Goal: Book appointment/travel/reservation

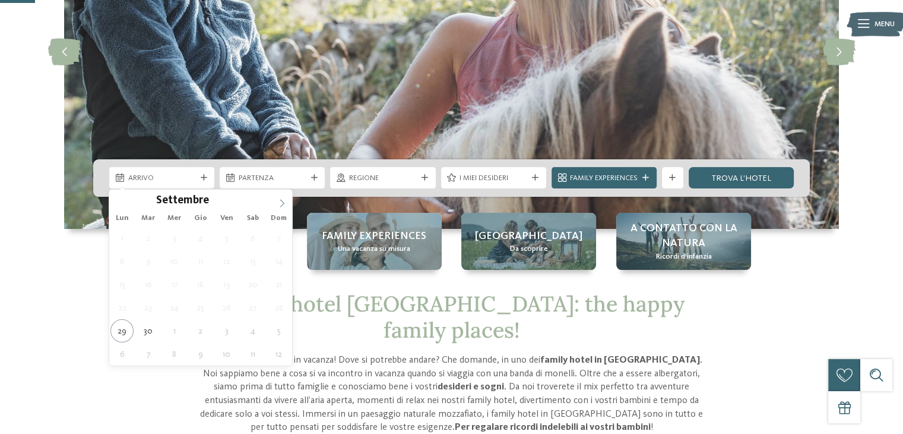
click at [284, 203] on icon at bounding box center [282, 203] width 4 height 8
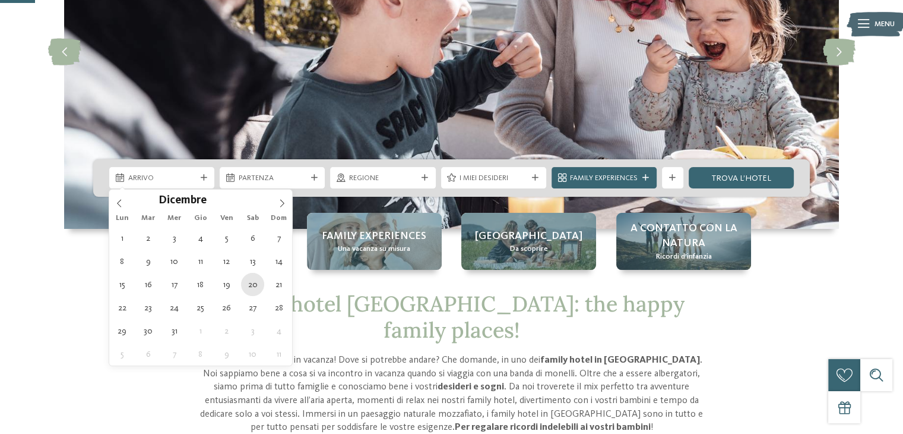
type div "20.12.2025"
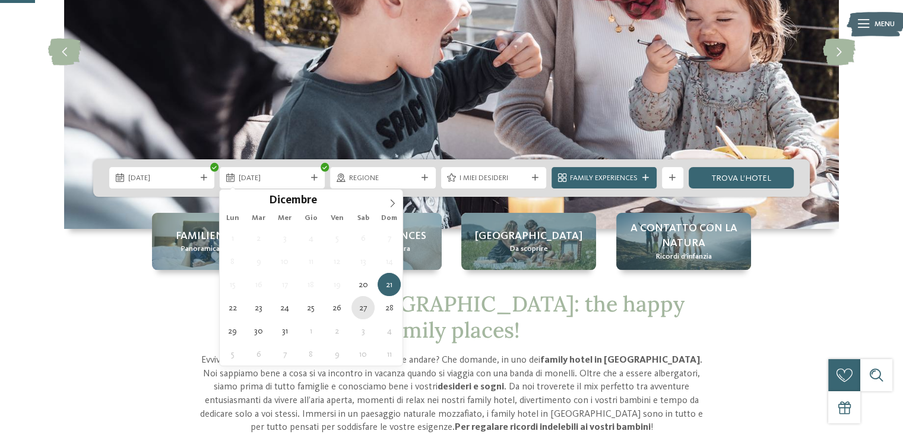
type div "27.12.2025"
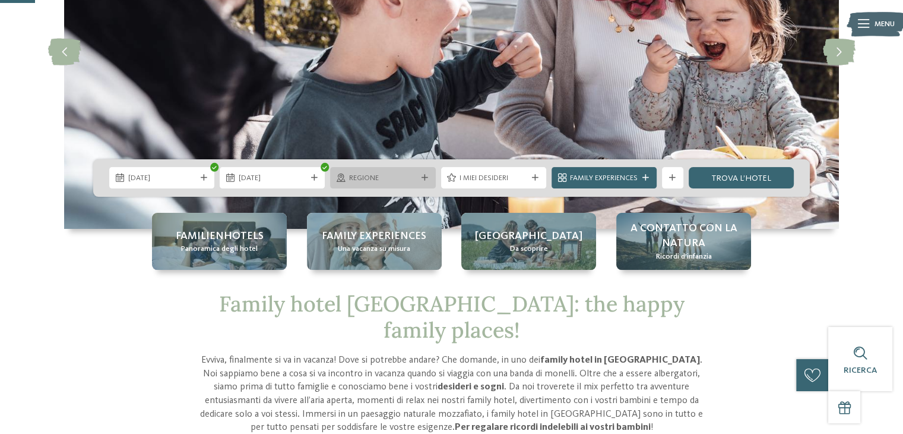
click at [415, 176] on span "Regione" at bounding box center [383, 178] width 68 height 11
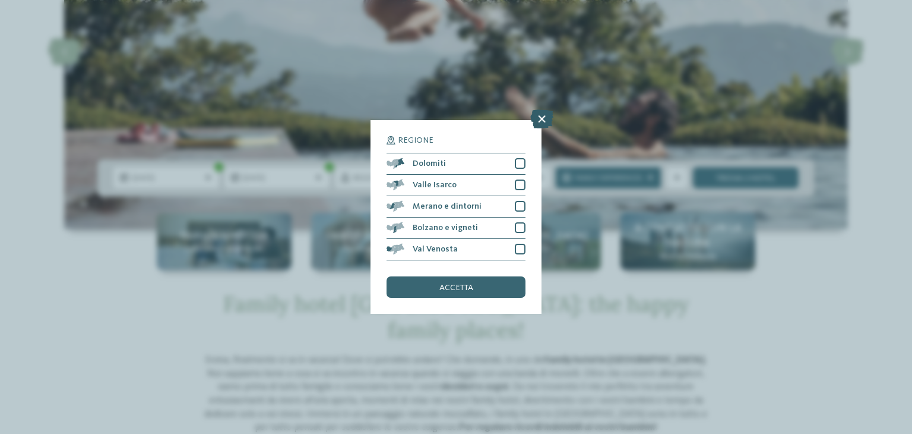
click at [546, 119] on icon at bounding box center [541, 118] width 23 height 19
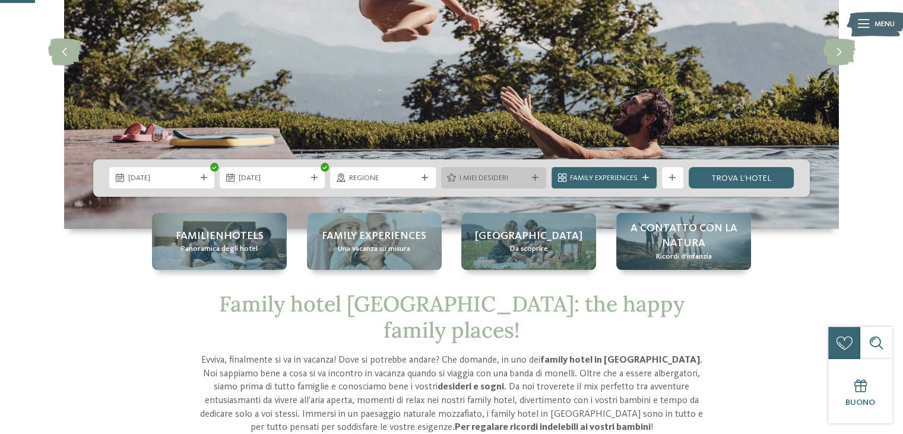
click at [534, 172] on div "I miei desideri" at bounding box center [493, 177] width 105 height 21
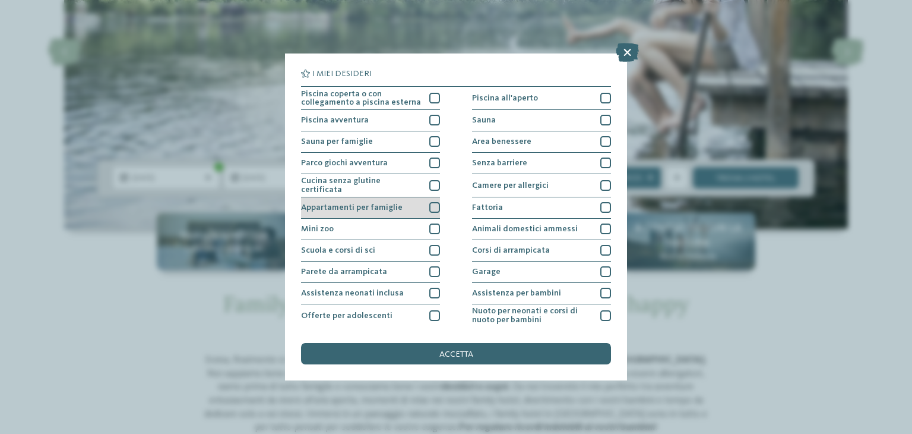
click at [431, 204] on div at bounding box center [434, 207] width 11 height 11
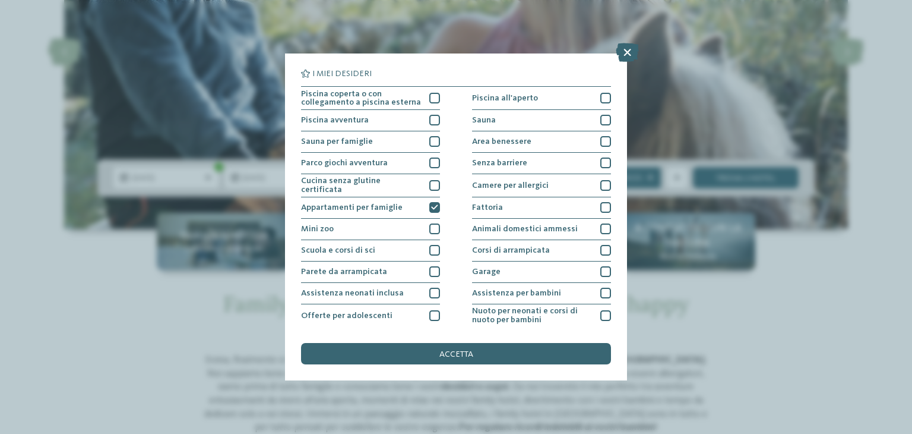
click at [450, 351] on span "accetta" at bounding box center [456, 354] width 34 height 8
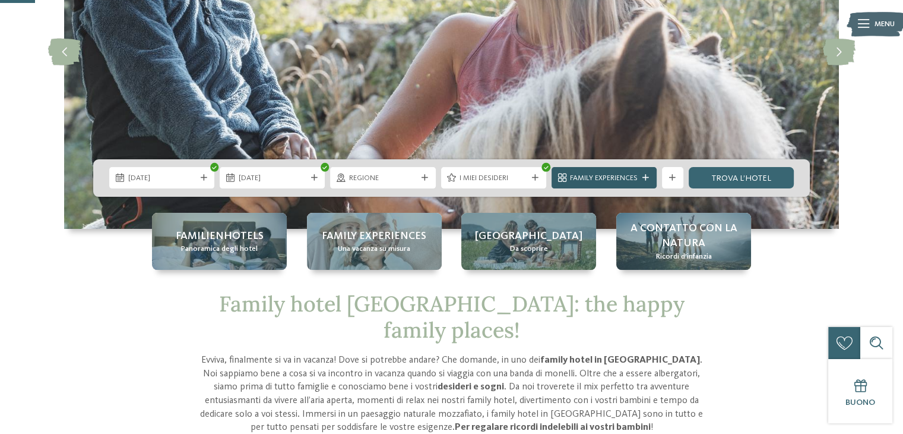
click at [646, 181] on icon at bounding box center [646, 178] width 7 height 7
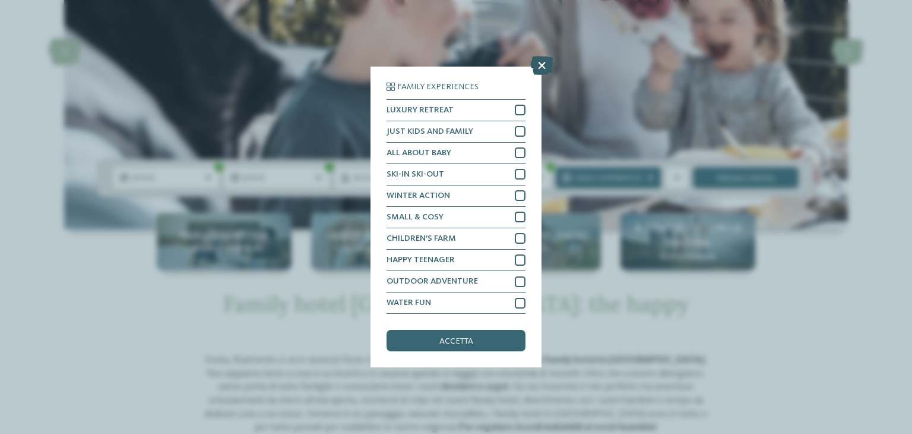
click at [548, 65] on icon at bounding box center [541, 65] width 23 height 19
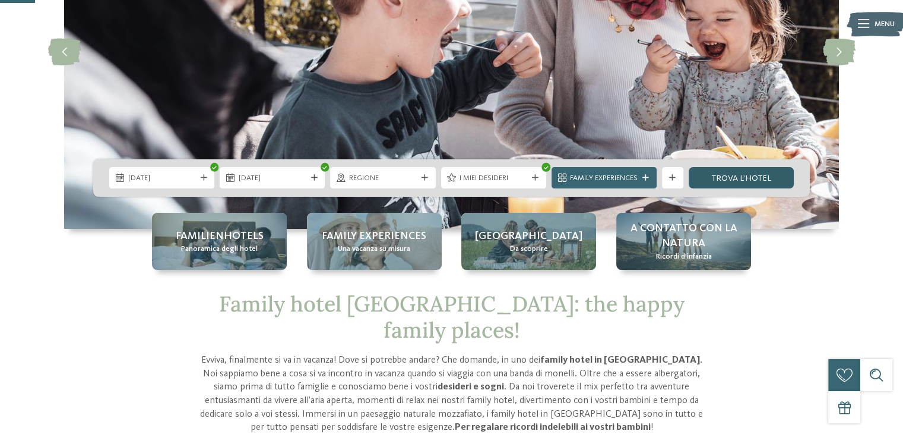
click at [727, 179] on link "trova l’hotel" at bounding box center [741, 177] width 105 height 21
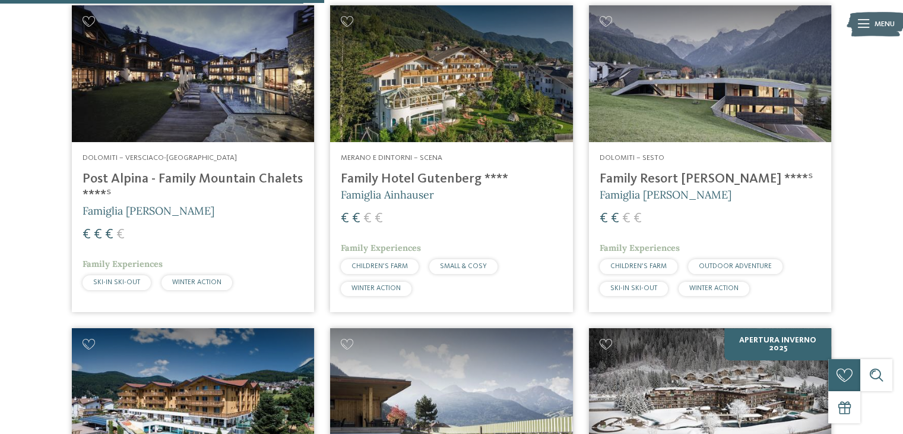
scroll to position [335, 0]
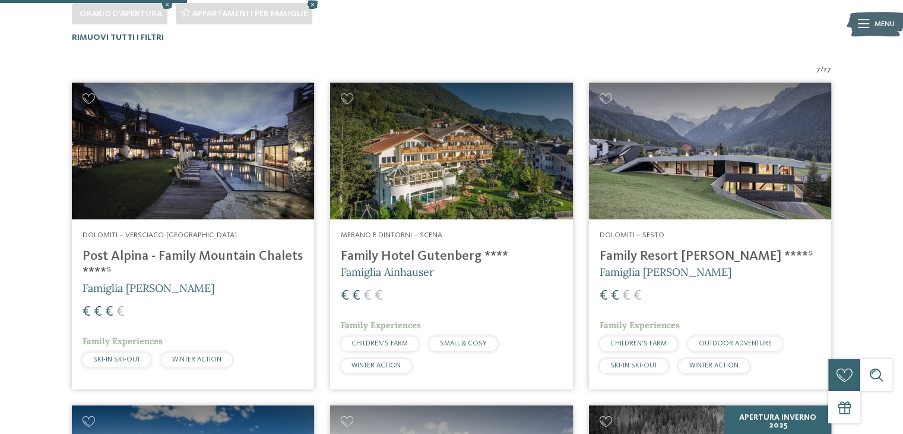
click at [665, 254] on h4 "Family Resort [PERSON_NAME] ****ˢ" at bounding box center [710, 256] width 221 height 16
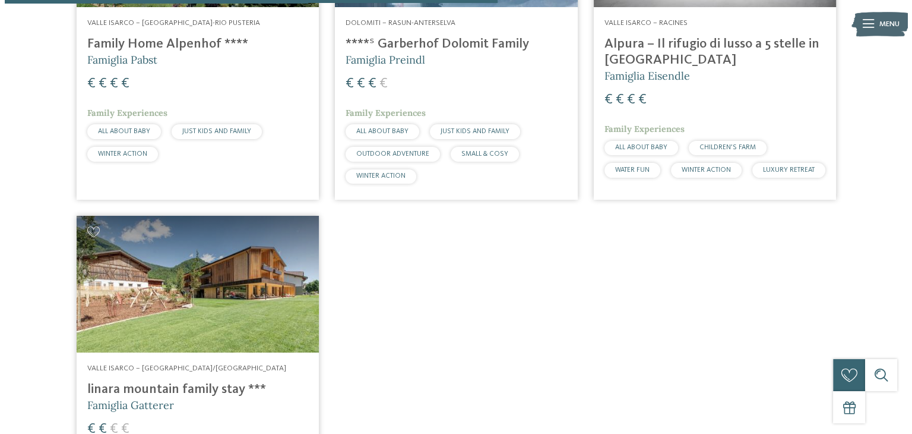
scroll to position [1166, 0]
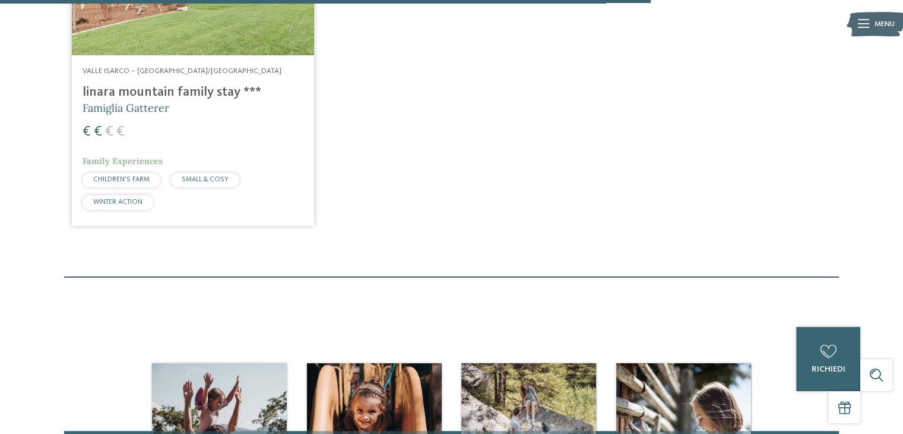
click at [140, 100] on h4 "linara mountain family stay ***" at bounding box center [193, 92] width 221 height 16
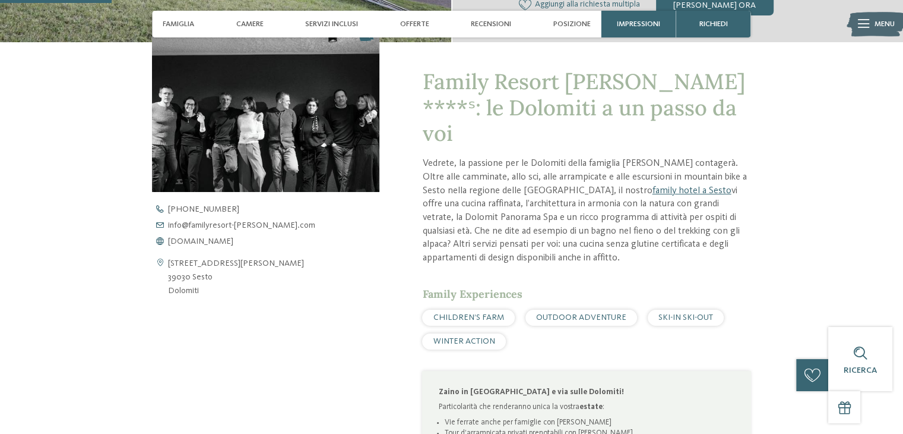
scroll to position [356, 0]
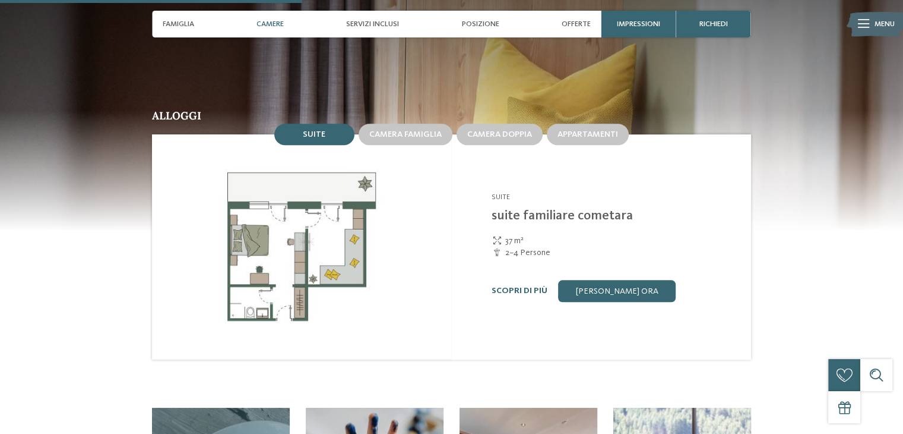
scroll to position [1188, 0]
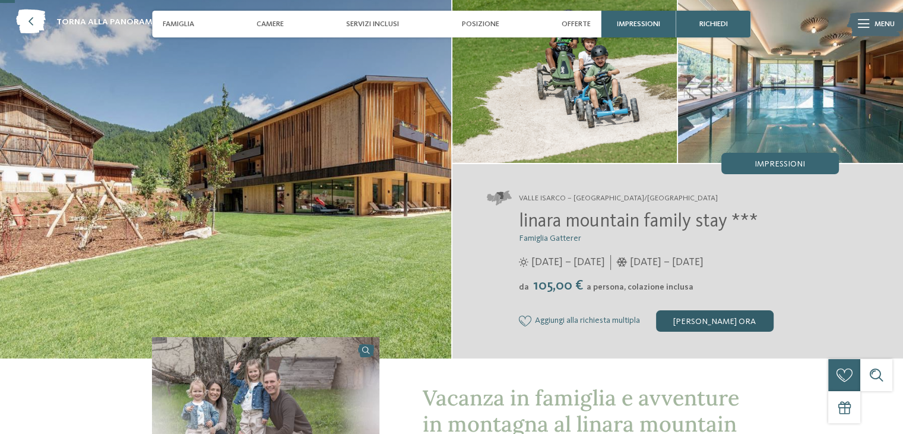
click at [717, 319] on div "[PERSON_NAME] ora" at bounding box center [715, 320] width 118 height 21
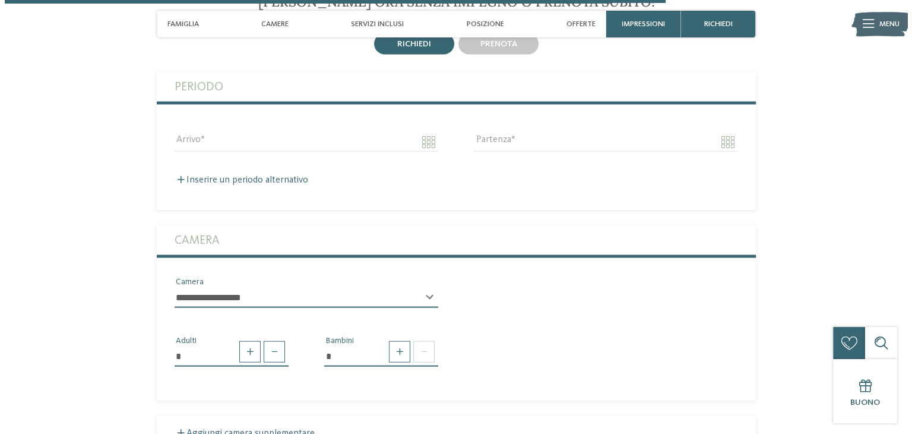
scroll to position [2606, 0]
